Goal: Task Accomplishment & Management: Use online tool/utility

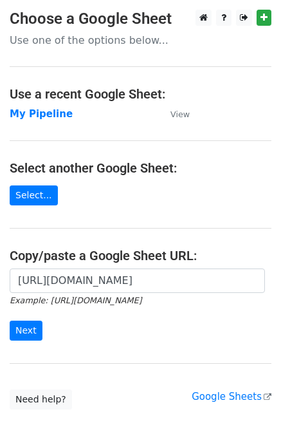
scroll to position [0, 408]
type input "https://docs.google.com/spreadsheets/d/1U_mQk6aSlQtYKjJl1zyBDHA5CHALlrQZ76MJY6o…"
click at [21, 327] on input "Next" at bounding box center [26, 330] width 33 height 20
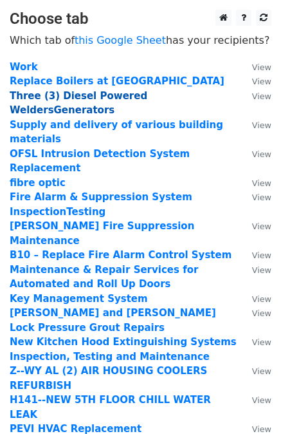
click at [107, 98] on strong "Three (3) Diesel Powered WeldersGenerators" at bounding box center [79, 103] width 138 height 26
